Goal: Transaction & Acquisition: Purchase product/service

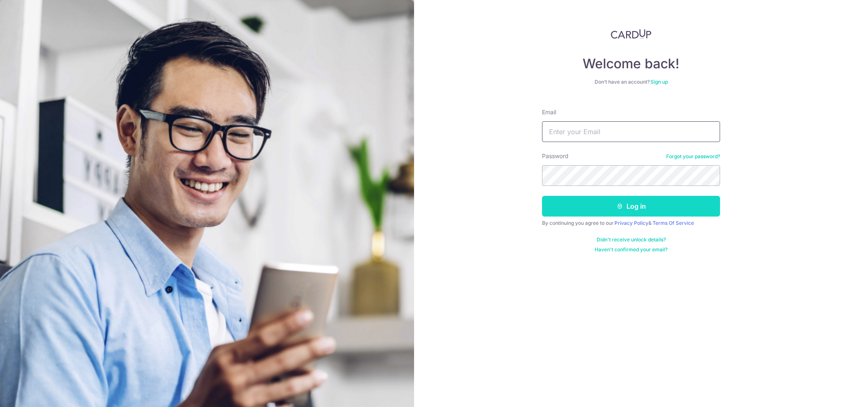
type input "[EMAIL_ADDRESS][DOMAIN_NAME]"
click at [643, 198] on button "Log in" at bounding box center [631, 206] width 178 height 21
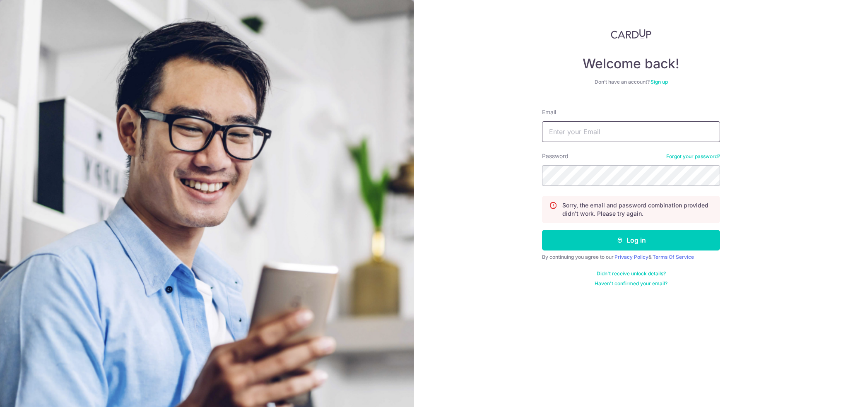
type input "[EMAIL_ADDRESS][DOMAIN_NAME]"
click at [471, 225] on div "Welcome back! Don’t have an account? Sign up Email wunyjj@outlook.com Password …" at bounding box center [631, 203] width 434 height 407
click at [414, 149] on section "Welcome back! Don’t have an account? Sign up Email wunyjj@outlook.com Password …" at bounding box center [424, 203] width 848 height 407
click at [542, 230] on button "Log in" at bounding box center [631, 240] width 178 height 21
type input "[EMAIL_ADDRESS][DOMAIN_NAME]"
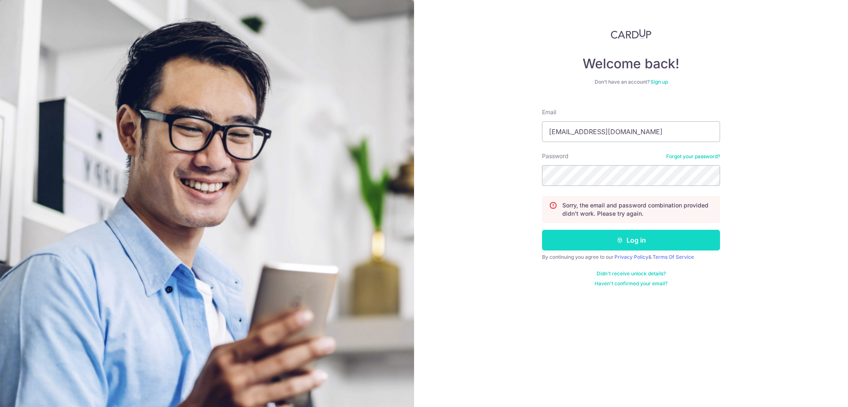
click at [570, 238] on button "Log in" at bounding box center [631, 240] width 178 height 21
type input "[EMAIL_ADDRESS][DOMAIN_NAME]"
click at [467, 180] on div "Welcome back! Don’t have an account? Sign up Email [EMAIL_ADDRESS][DOMAIN_NAME]…" at bounding box center [631, 203] width 434 height 407
click at [542, 230] on button "Log in" at bounding box center [631, 240] width 178 height 21
type input "[EMAIL_ADDRESS][DOMAIN_NAME]"
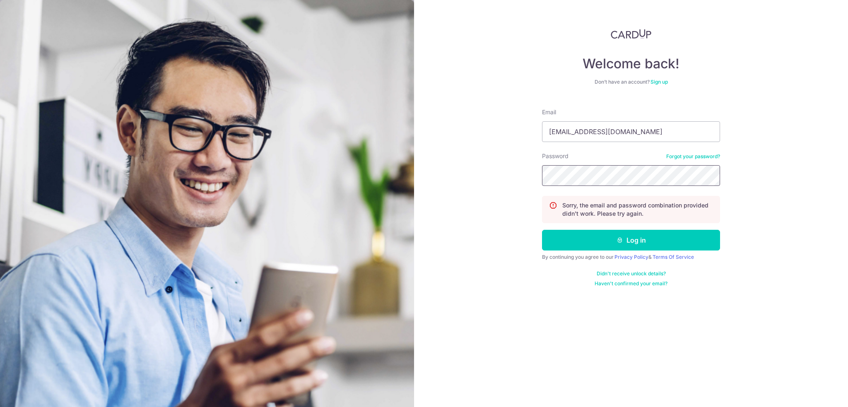
click at [473, 184] on div "Welcome back! Don’t have an account? Sign up Email wunyjj@outlook.com Password …" at bounding box center [631, 203] width 434 height 407
click at [542, 230] on button "Log in" at bounding box center [631, 240] width 178 height 21
type input "wunyjj@outlook.com"
click at [677, 155] on link "Forgot your password?" at bounding box center [693, 156] width 54 height 7
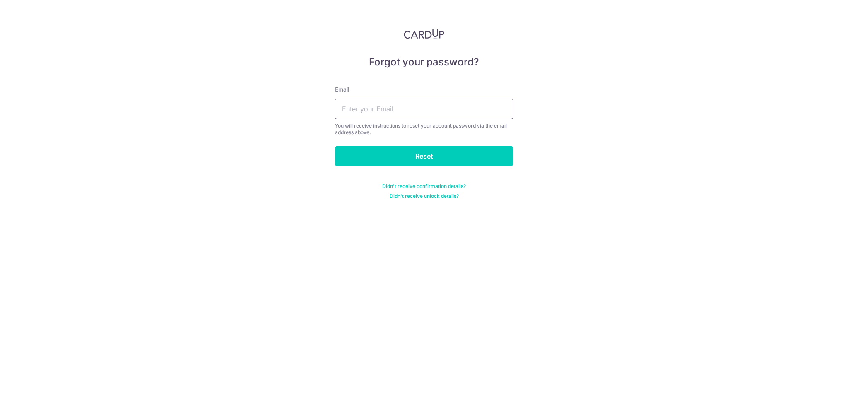
click at [353, 108] on input "text" at bounding box center [424, 109] width 178 height 21
type input "wunyjj@outlook.com"
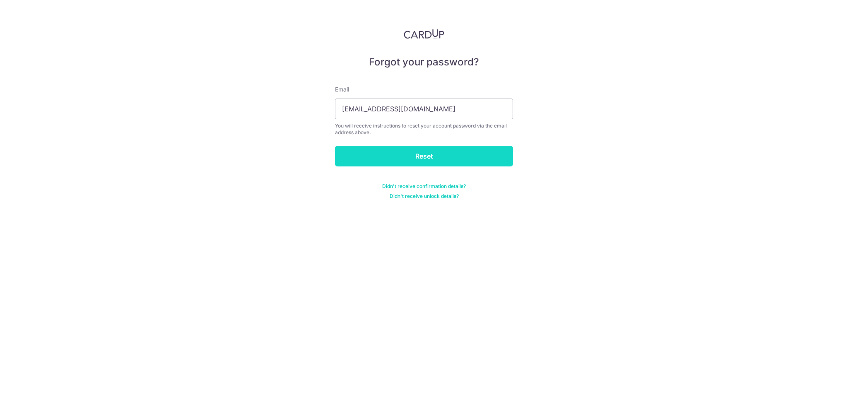
click at [399, 162] on input "Reset" at bounding box center [424, 156] width 178 height 21
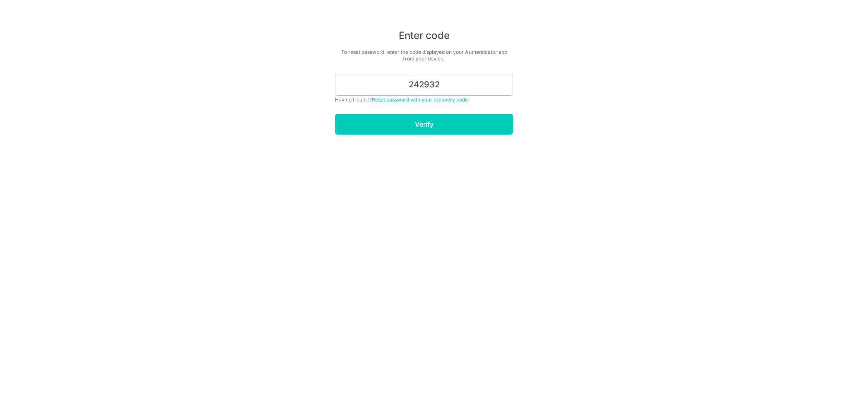
type input "242932"
click at [335, 114] on input "Verify" at bounding box center [424, 124] width 178 height 21
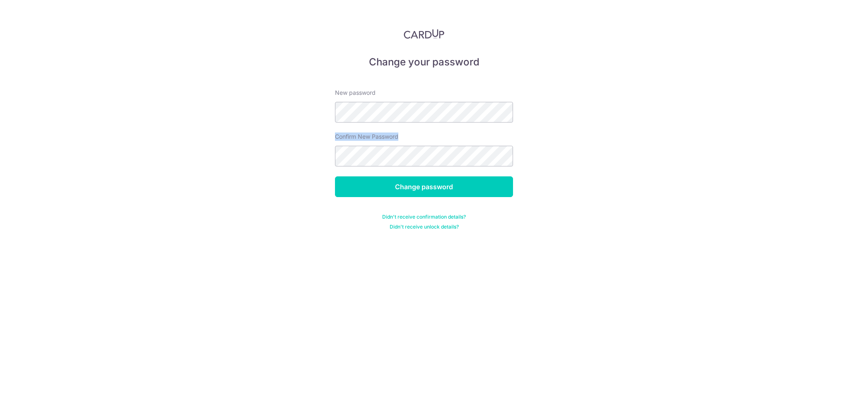
click at [492, 122] on form "New password Confirm New Password Change password Didn't receive confirmation d…" at bounding box center [424, 155] width 178 height 152
click at [335, 176] on input "Change password" at bounding box center [424, 186] width 178 height 21
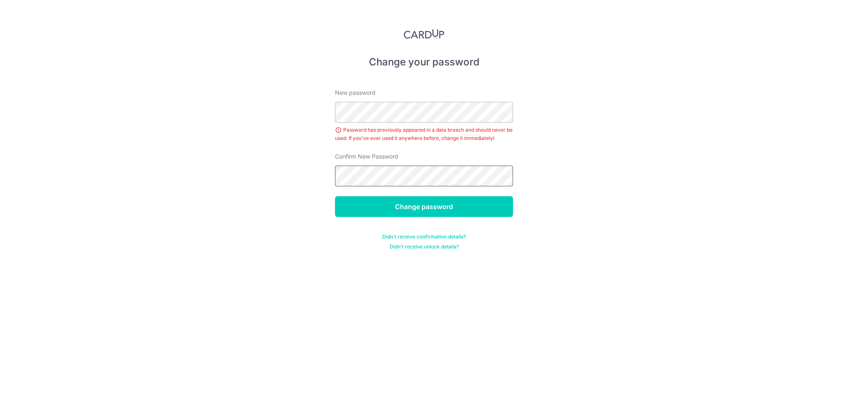
click at [335, 196] on input "Change password" at bounding box center [424, 206] width 178 height 21
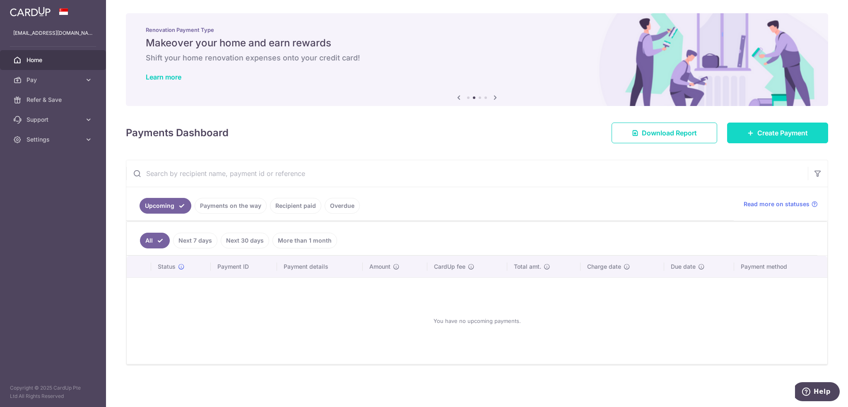
click at [766, 130] on span "Create Payment" at bounding box center [783, 133] width 51 height 10
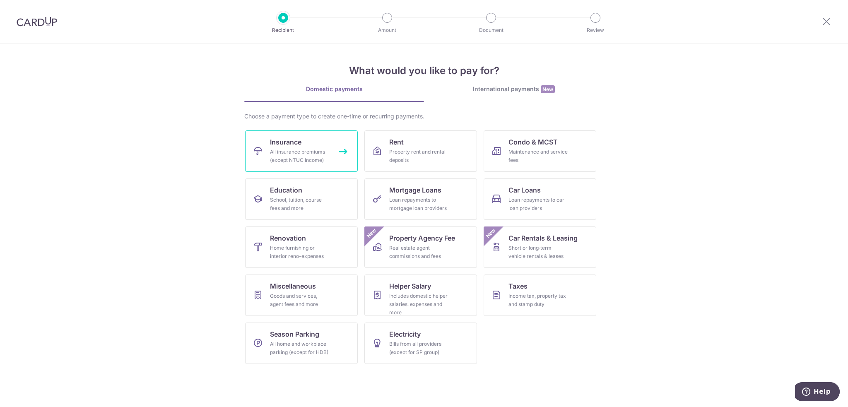
click at [324, 144] on link "Insurance All insurance premiums (except NTUC Income)" at bounding box center [301, 150] width 113 height 41
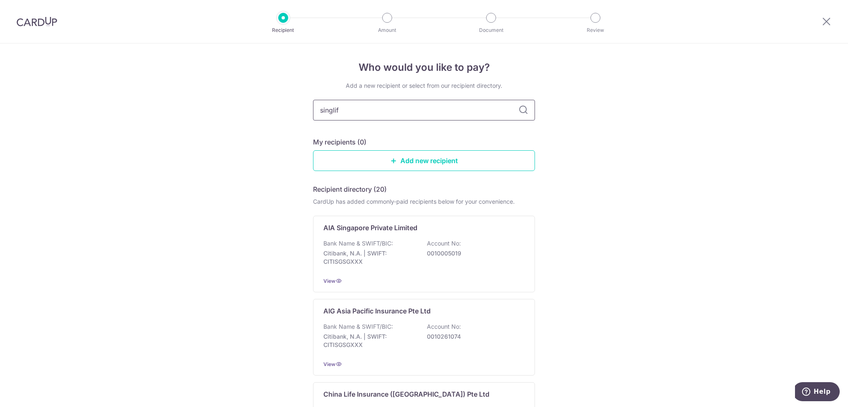
type input "singlife"
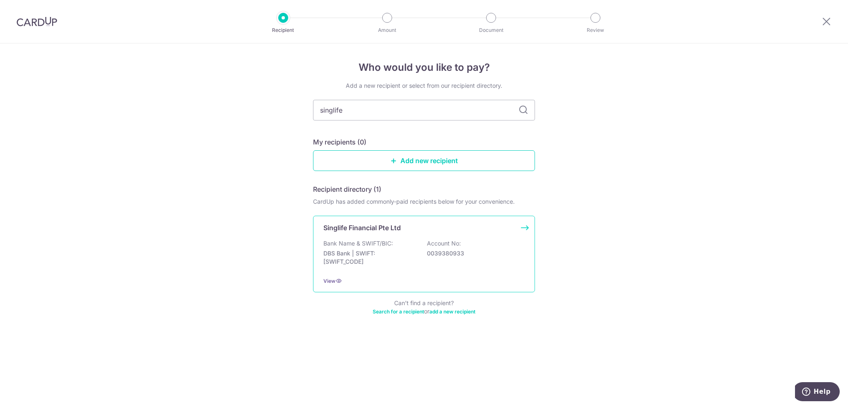
click at [389, 263] on p "DBS Bank | SWIFT: [SWIFT_CODE]" at bounding box center [369, 257] width 93 height 17
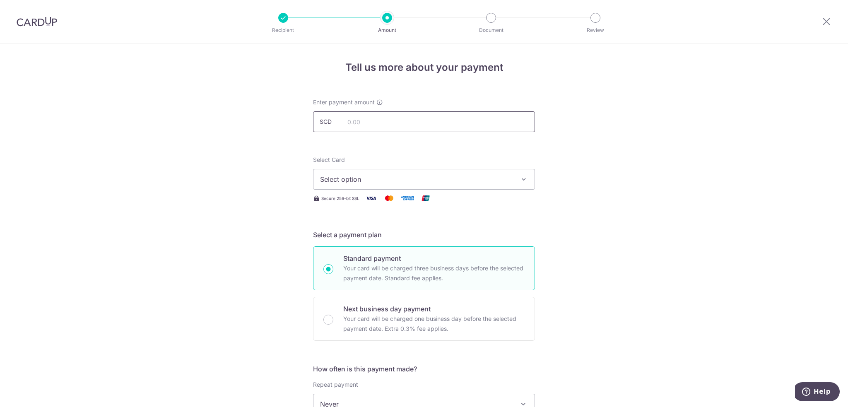
click at [380, 123] on input "text" at bounding box center [424, 121] width 222 height 21
type input "2,101.65"
click at [328, 178] on span "Select option" at bounding box center [416, 179] width 193 height 10
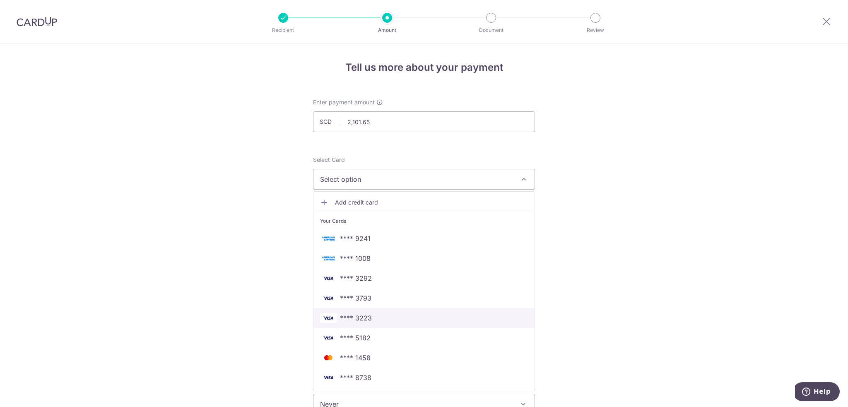
scroll to position [41, 0]
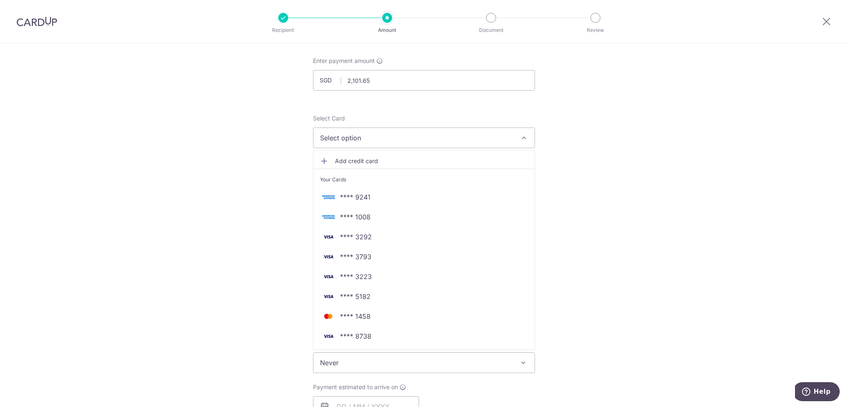
click at [400, 158] on span "Add credit card" at bounding box center [431, 161] width 193 height 8
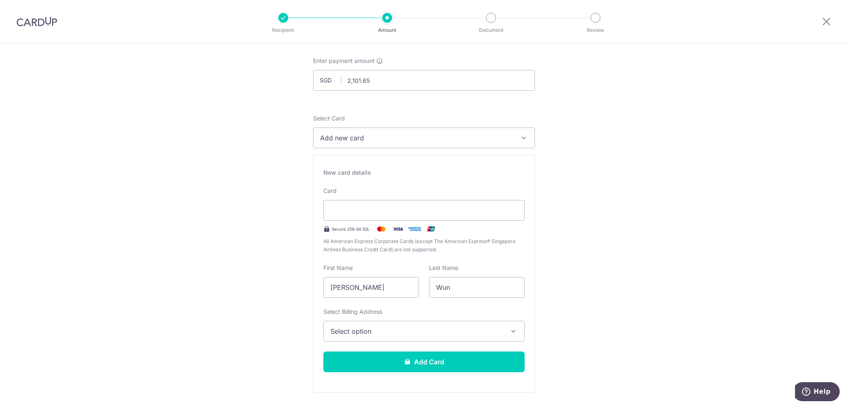
click at [412, 323] on button "Select option" at bounding box center [423, 331] width 201 height 21
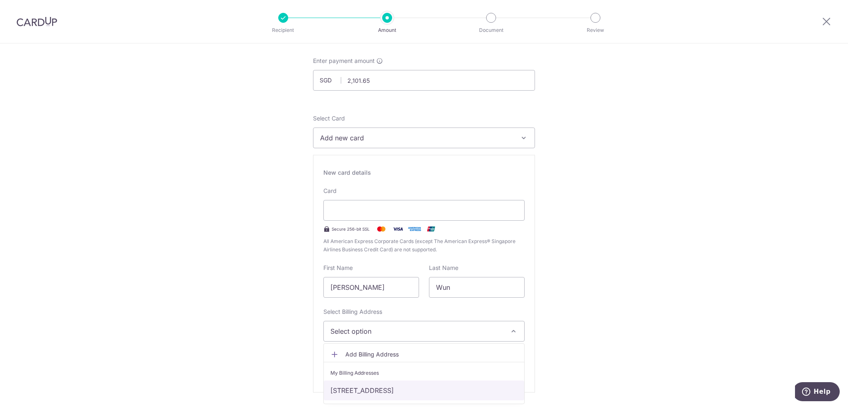
click at [398, 389] on link "Blk 59A, #19-3343, Geylang Bahru, Singapore, Singapore, Singapore-330059" at bounding box center [424, 391] width 200 height 20
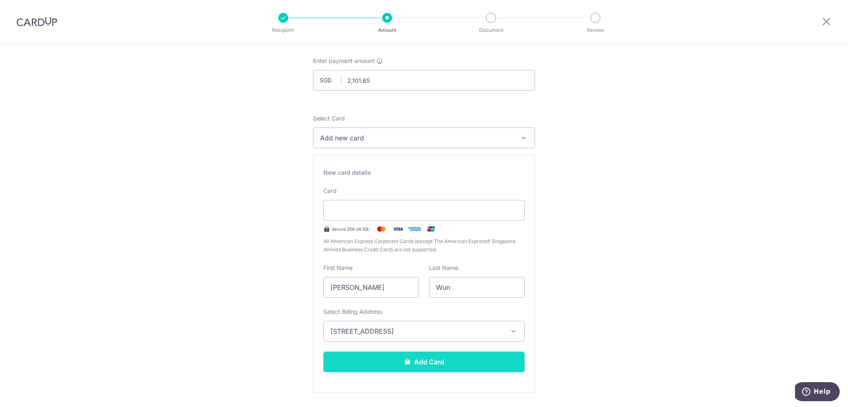
click at [388, 365] on button "Add Card" at bounding box center [423, 362] width 201 height 21
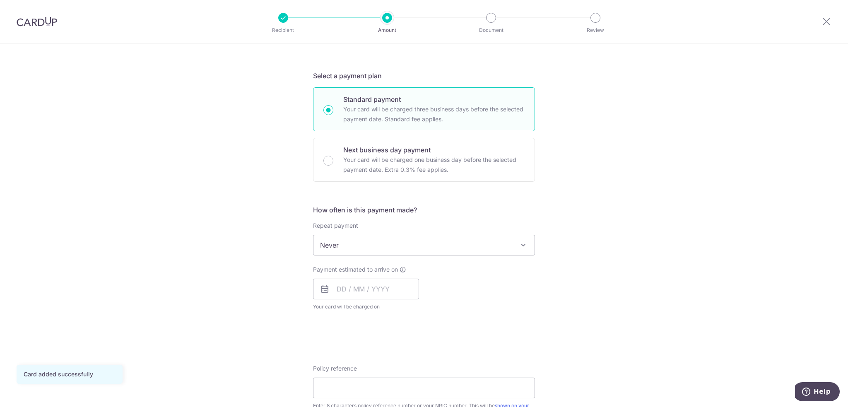
scroll to position [166, 0]
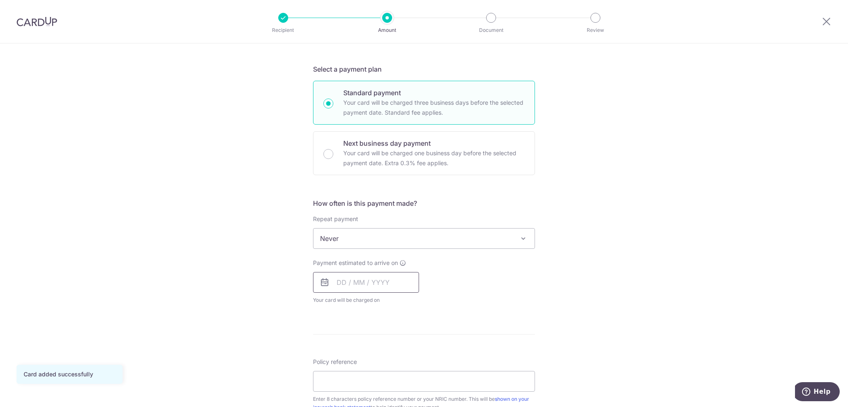
click at [363, 283] on input "text" at bounding box center [366, 282] width 106 height 21
click at [361, 374] on link "16" at bounding box center [363, 374] width 13 height 13
type input "16/09/2025"
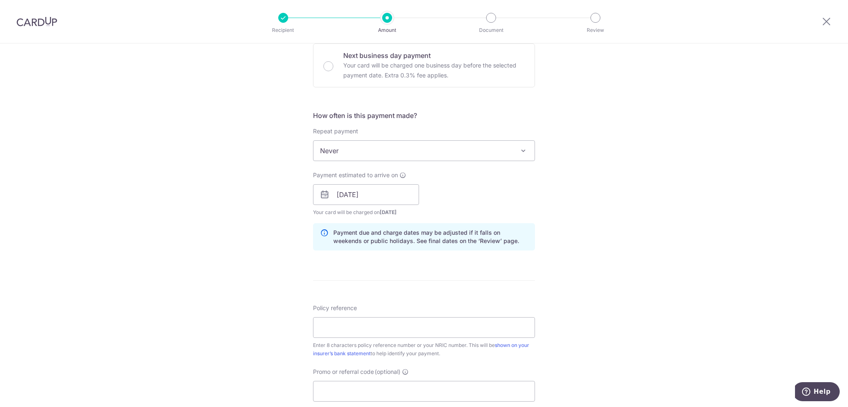
scroll to position [331, 0]
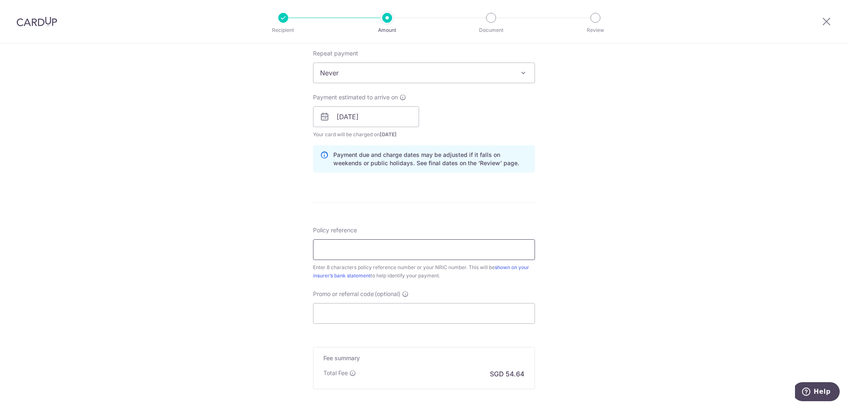
click at [340, 244] on input "Policy reference" at bounding box center [424, 249] width 222 height 21
paste input "81374112"
type input "81374112"
click at [344, 314] on input "Promo or referral code (optional)" at bounding box center [424, 313] width 222 height 21
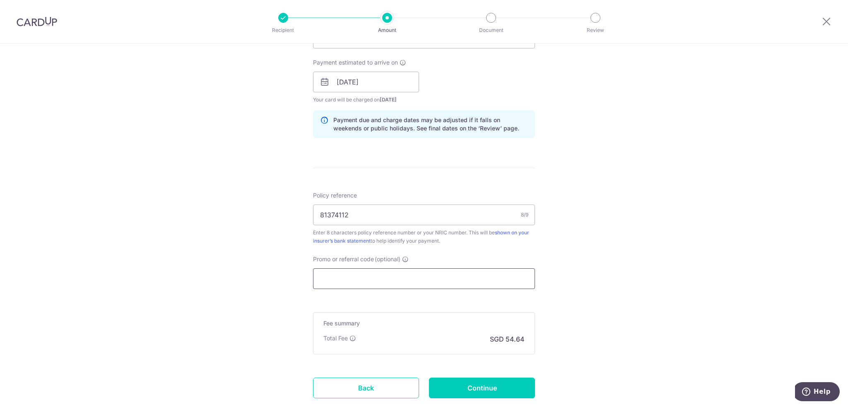
scroll to position [414, 0]
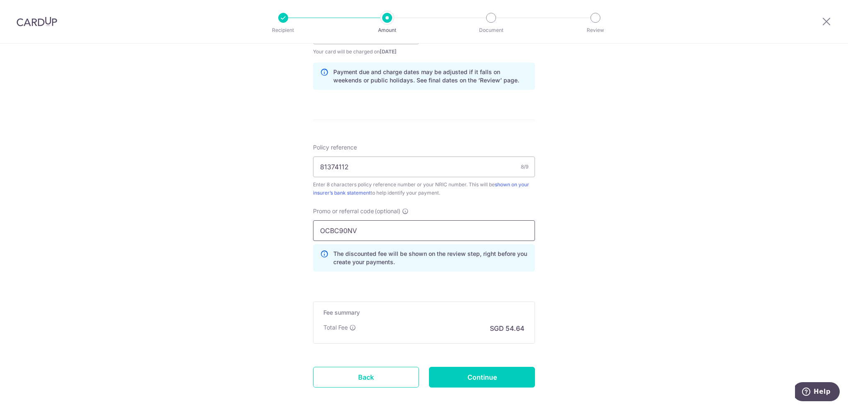
type input "OCBC90NV"
click at [456, 372] on input "Continue" at bounding box center [482, 377] width 106 height 21
type input "Create Schedule"
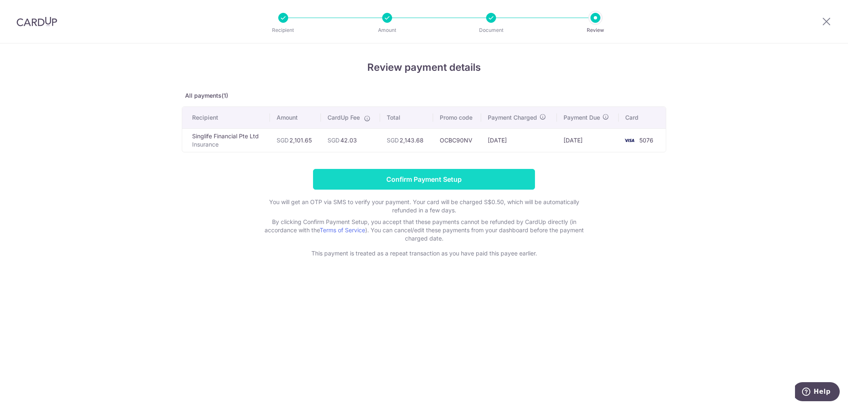
click at [361, 171] on input "Confirm Payment Setup" at bounding box center [424, 179] width 222 height 21
